Goal: Find contact information: Find contact information

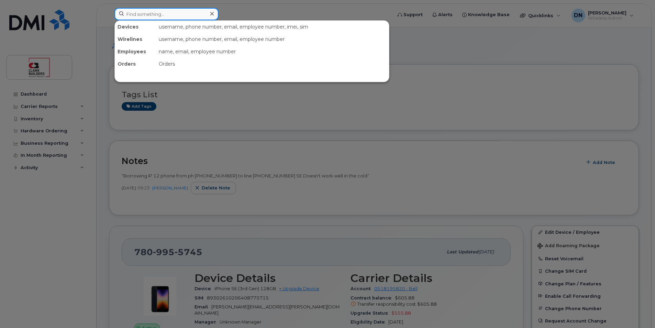
click at [205, 12] on input at bounding box center [166, 14] width 104 height 12
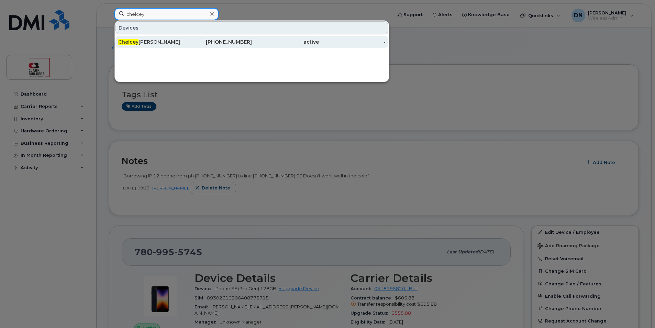
type input "chelcey"
click at [164, 42] on div "Chelcey Gibeault" at bounding box center [151, 41] width 67 height 7
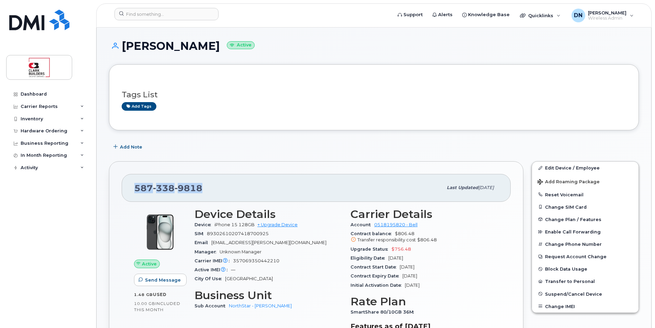
drag, startPoint x: 136, startPoint y: 189, endPoint x: 201, endPoint y: 188, distance: 65.0
click at [201, 188] on div "[PHONE_NUMBER] Last updated [DATE]" at bounding box center [316, 187] width 389 height 27
copy span "[PHONE_NUMBER]"
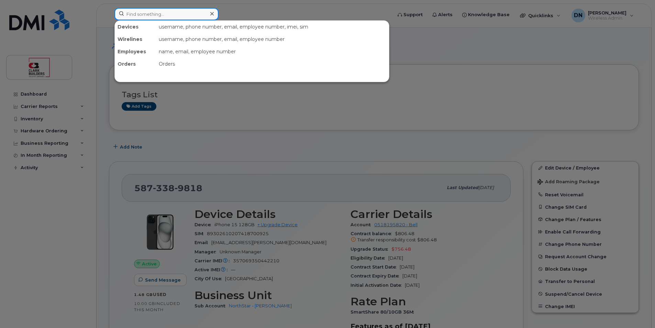
click at [210, 14] on div at bounding box center [166, 14] width 104 height 12
type input "r"
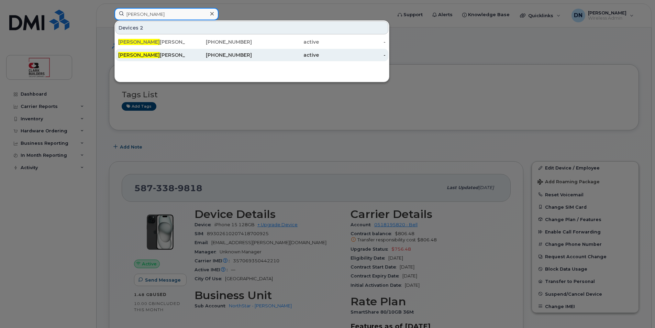
type input "[PERSON_NAME]"
click at [234, 51] on div "[PHONE_NUMBER]" at bounding box center [218, 55] width 67 height 12
